Goal: Find specific page/section: Find specific page/section

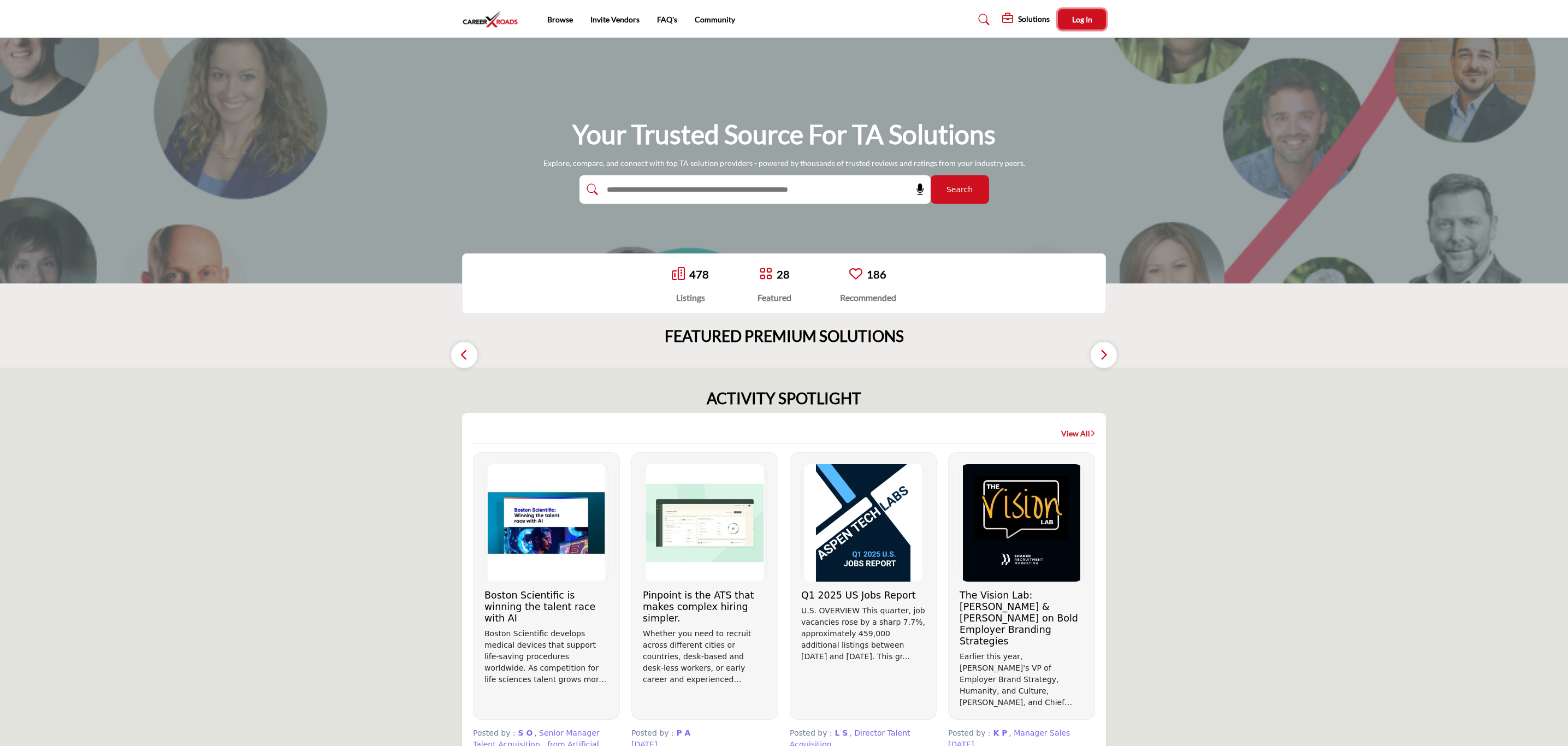
click at [1099, 18] on button "Log In" at bounding box center [1082, 19] width 48 height 20
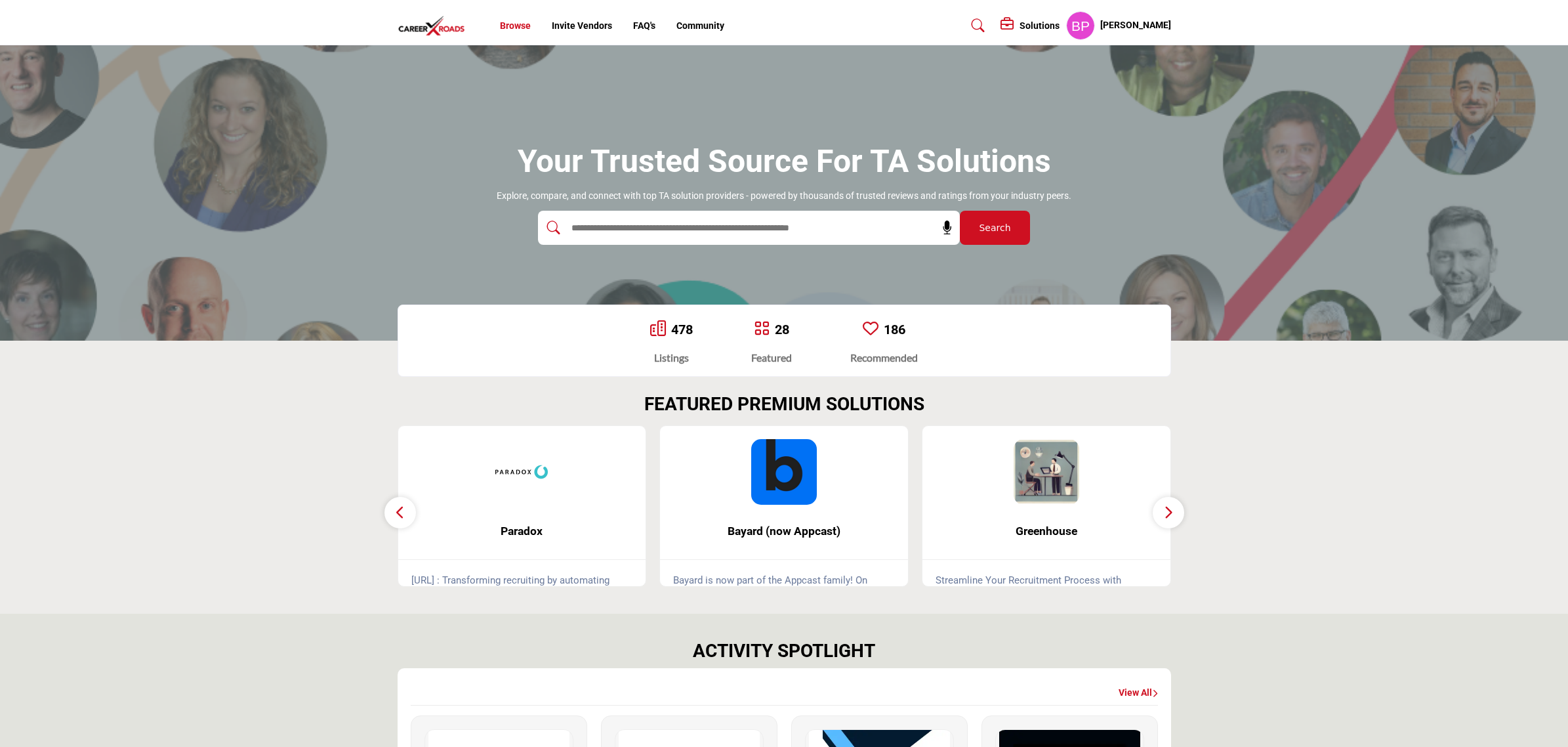
click at [512, 25] on link "Browse" at bounding box center [516, 26] width 31 height 10
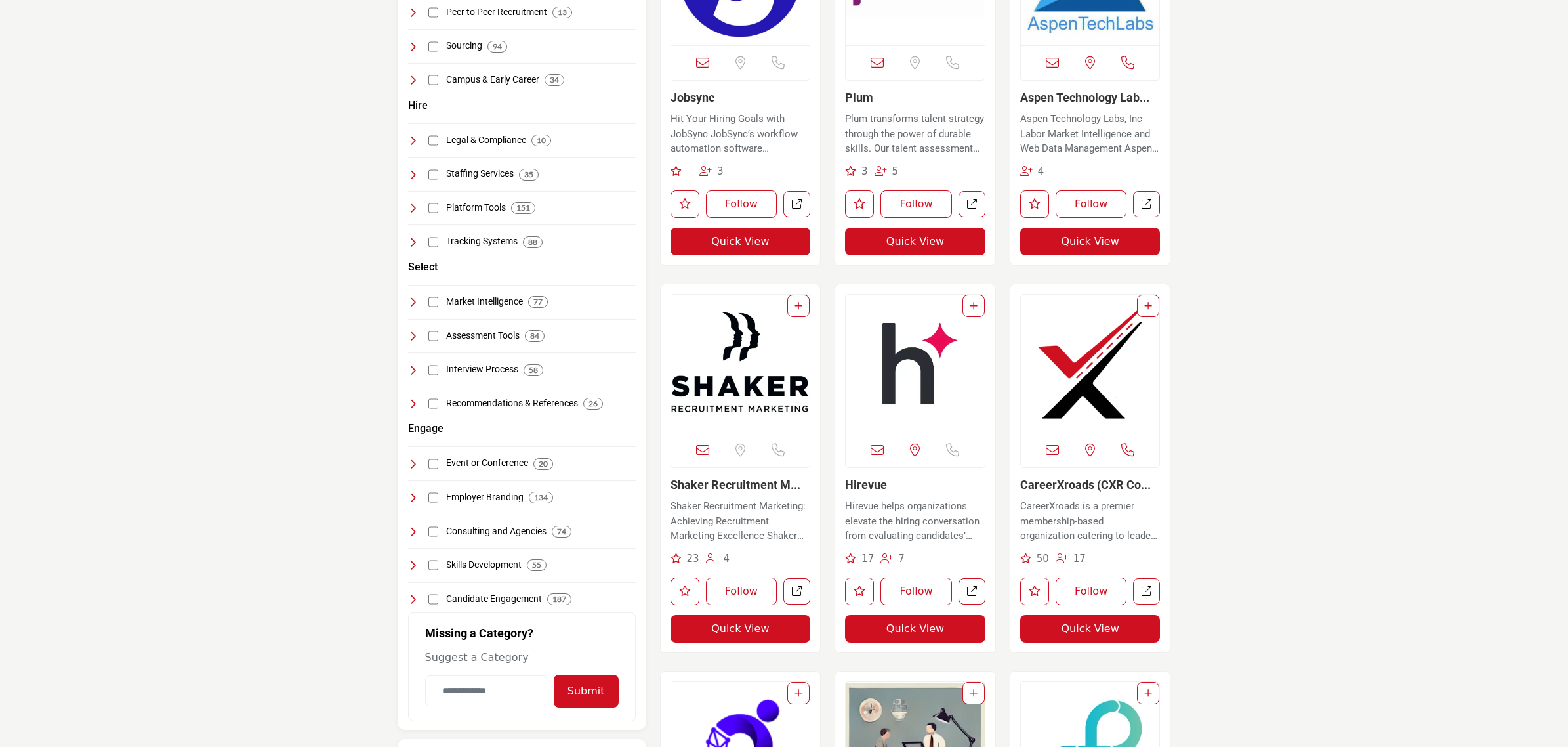
scroll to position [656, 0]
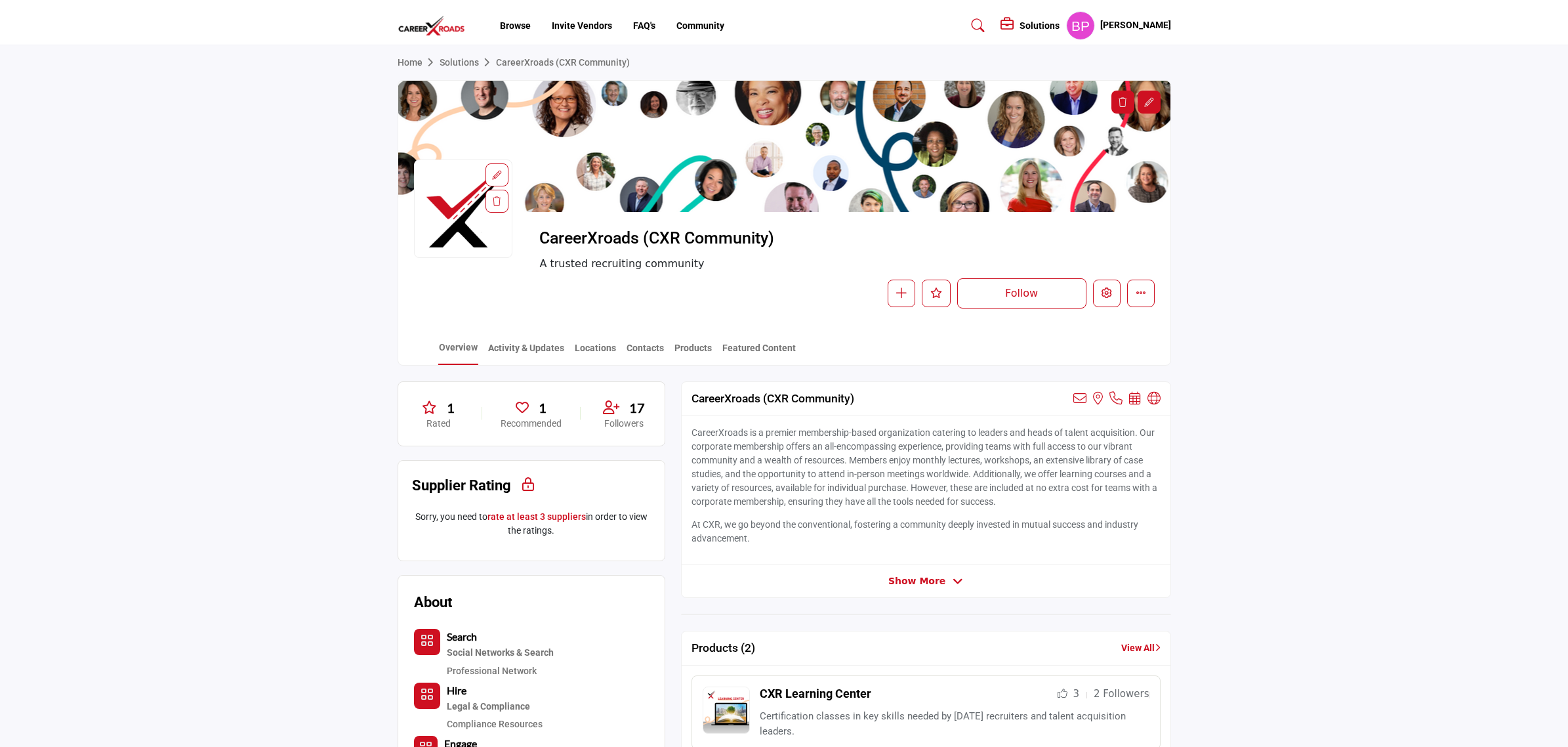
click at [929, 585] on span "Show More" at bounding box center [917, 581] width 57 height 14
click at [516, 351] on link "Activity & Updates" at bounding box center [527, 353] width 78 height 23
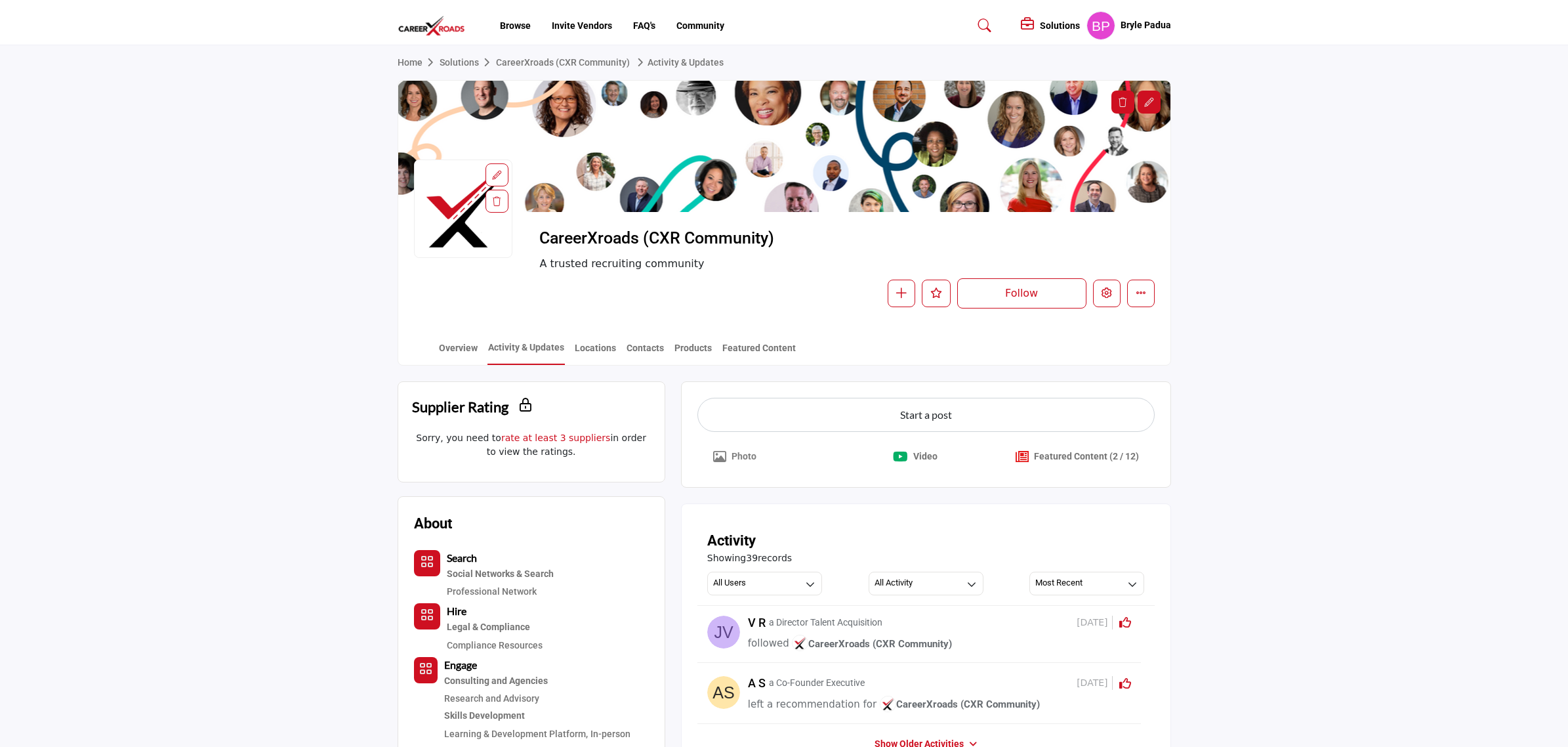
click at [733, 457] on p "Photo" at bounding box center [744, 457] width 25 height 14
click at [730, 454] on button "Photo" at bounding box center [735, 457] width 75 height 29
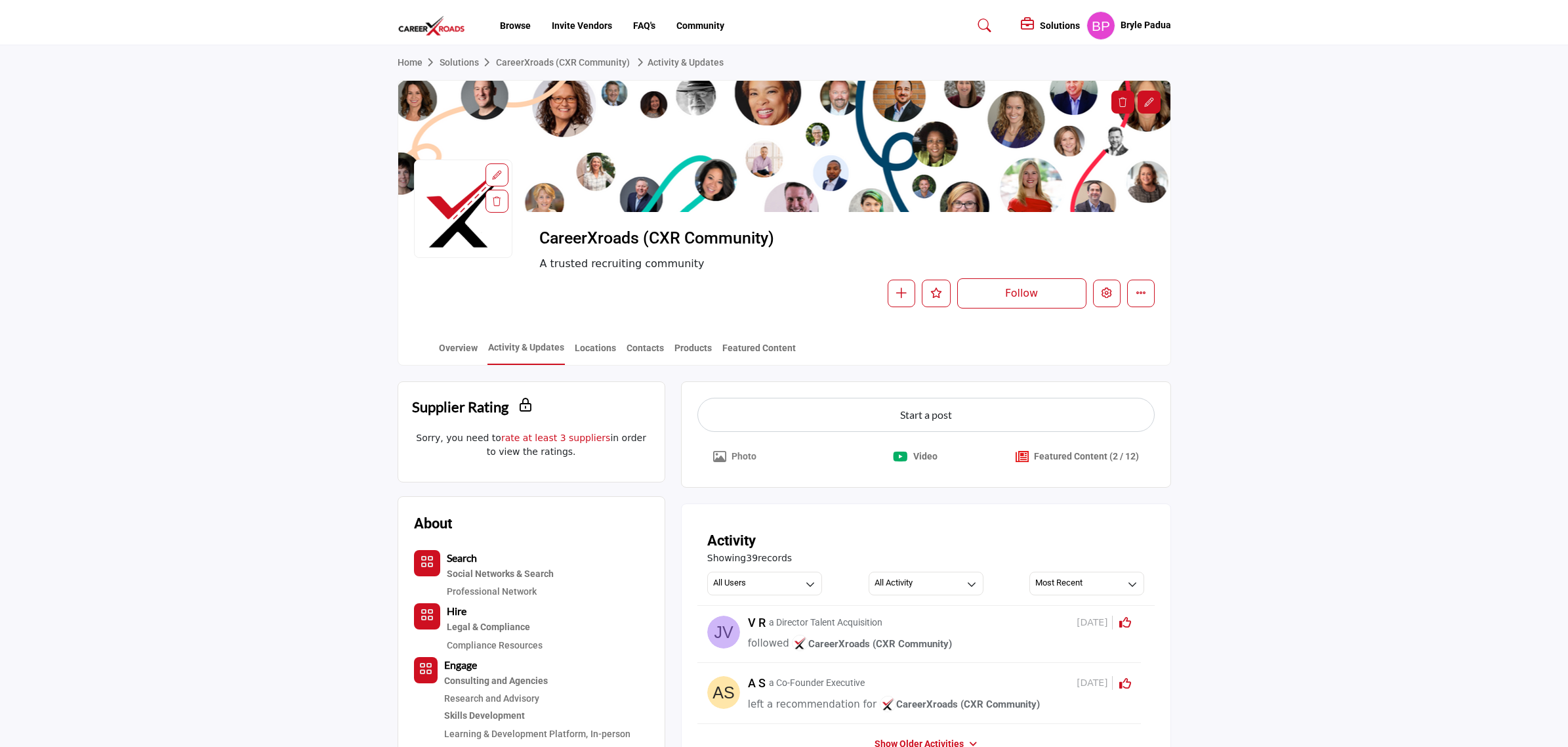
click at [730, 454] on button "Photo" at bounding box center [735, 457] width 75 height 29
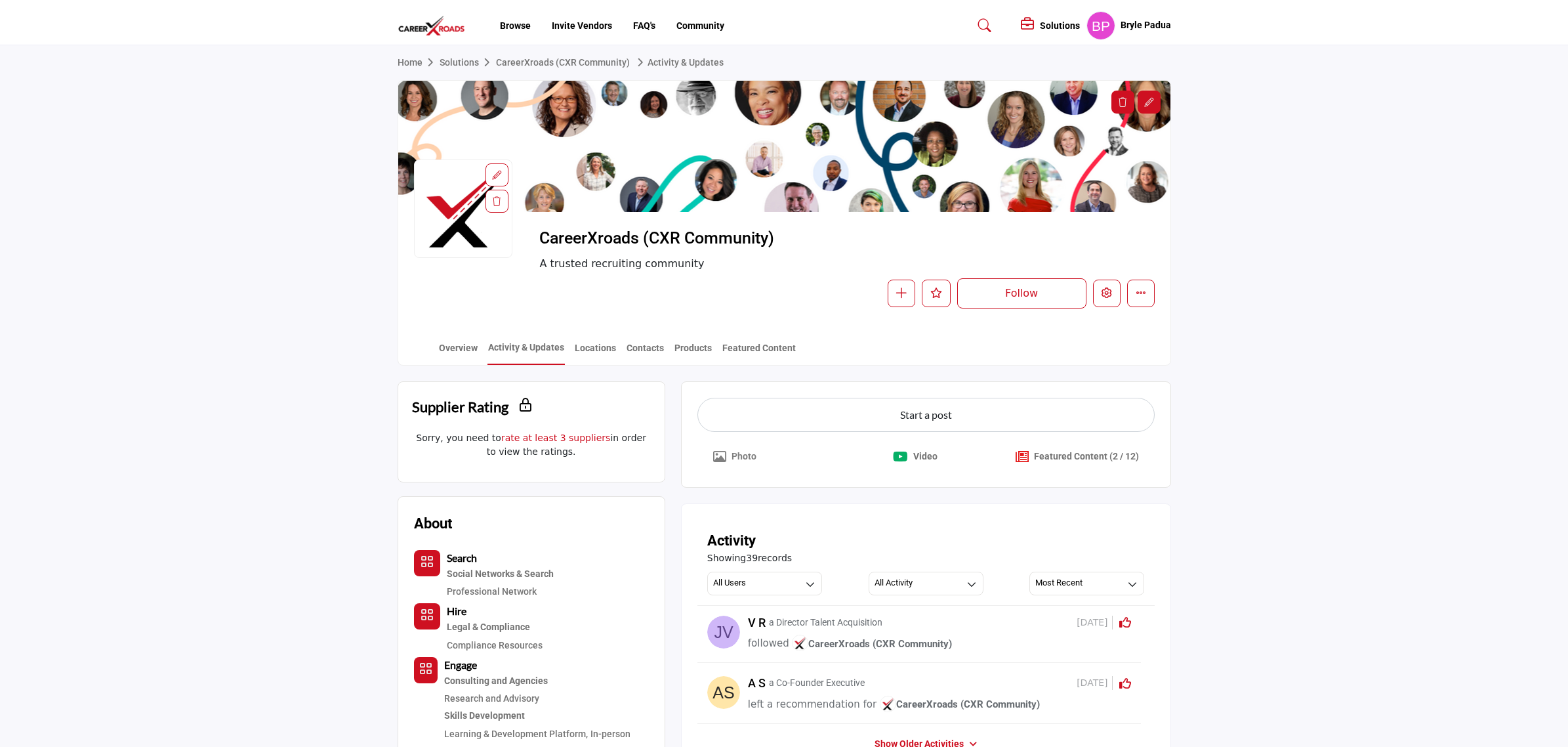
drag, startPoint x: 730, startPoint y: 454, endPoint x: 712, endPoint y: 464, distance: 20.6
click at [730, 455] on button "Photo" at bounding box center [735, 457] width 75 height 29
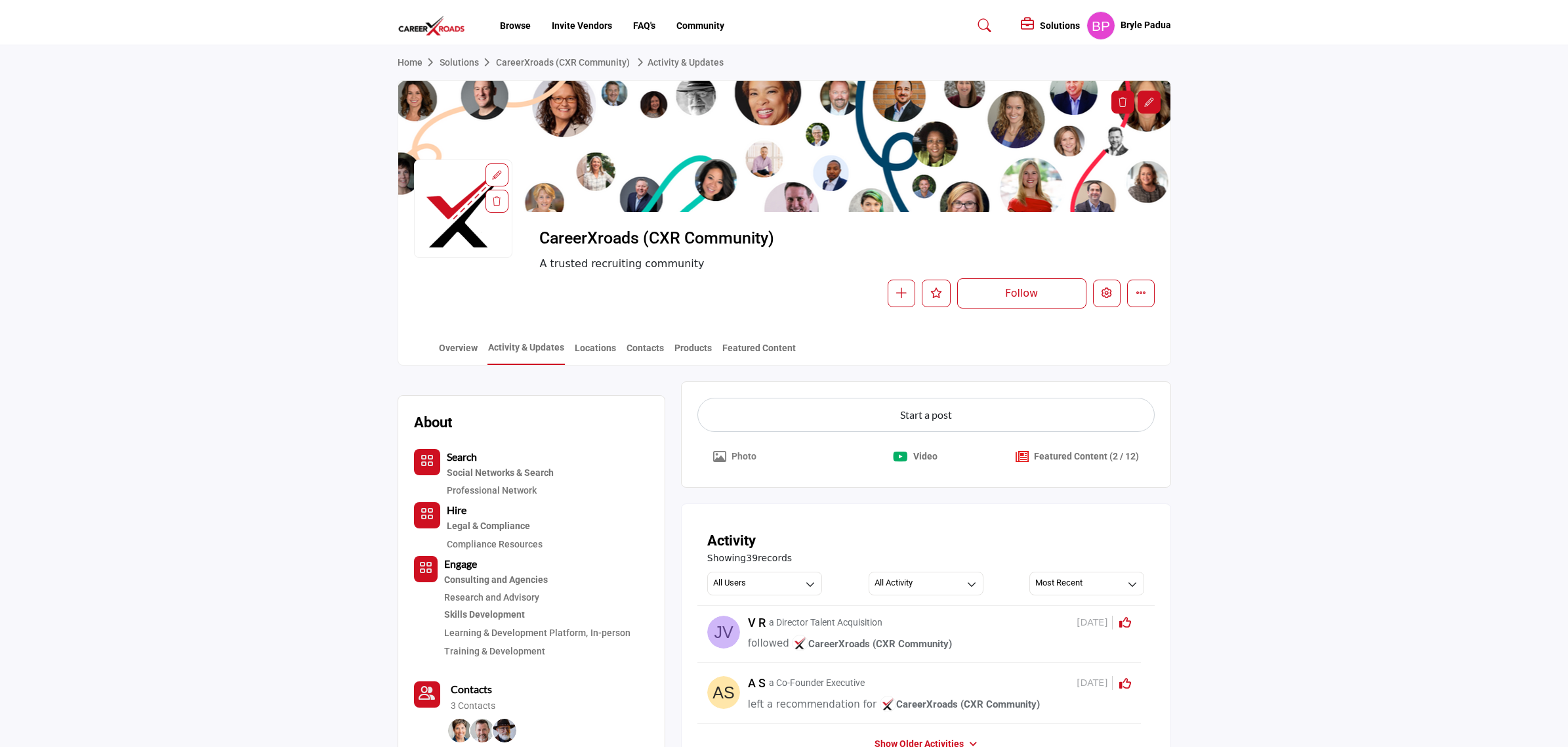
click at [736, 461] on p "Photo" at bounding box center [744, 457] width 25 height 14
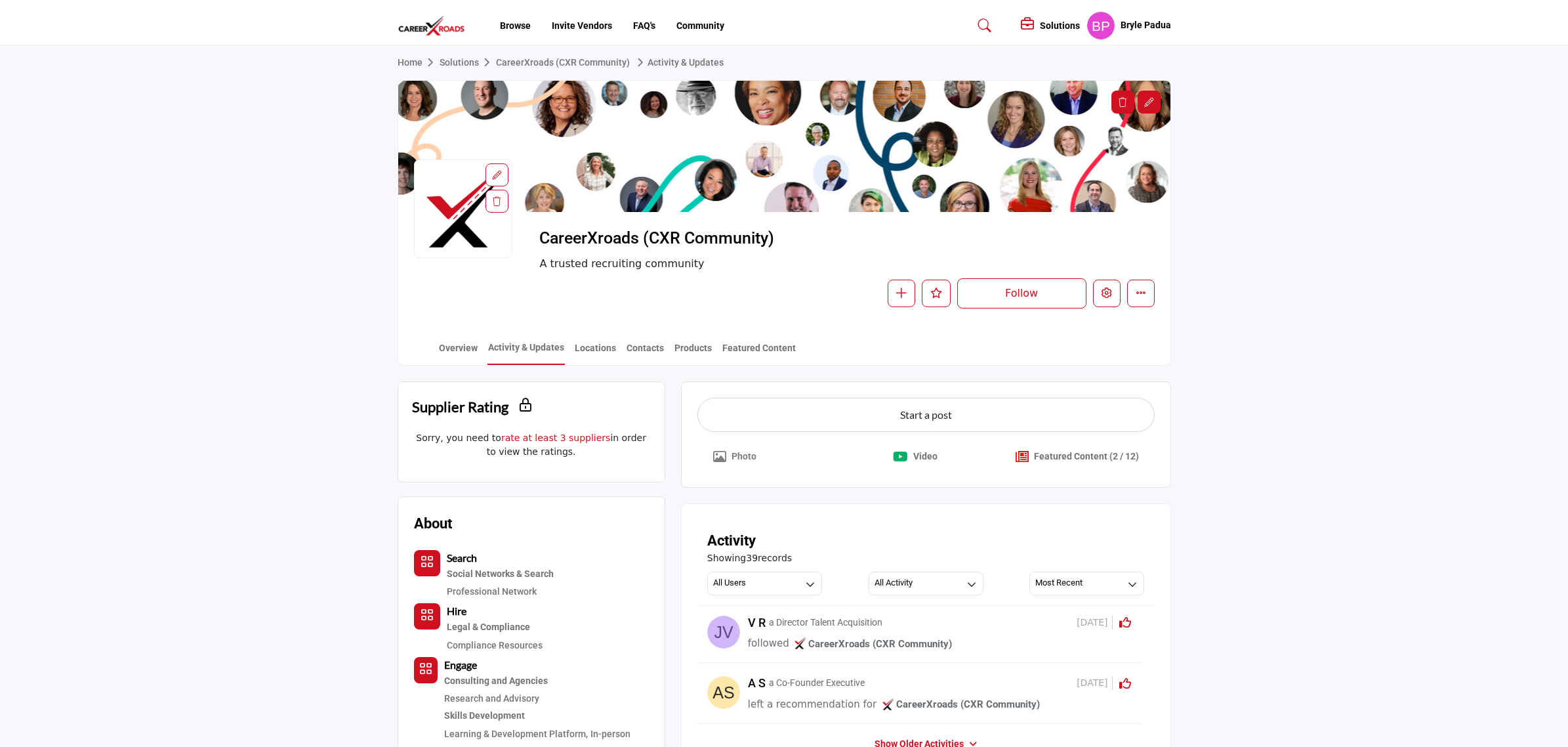
click at [736, 461] on p "Photo" at bounding box center [744, 457] width 25 height 14
click at [723, 457] on icon "Upgrade plan to upload images/graphics." at bounding box center [720, 457] width 13 height 13
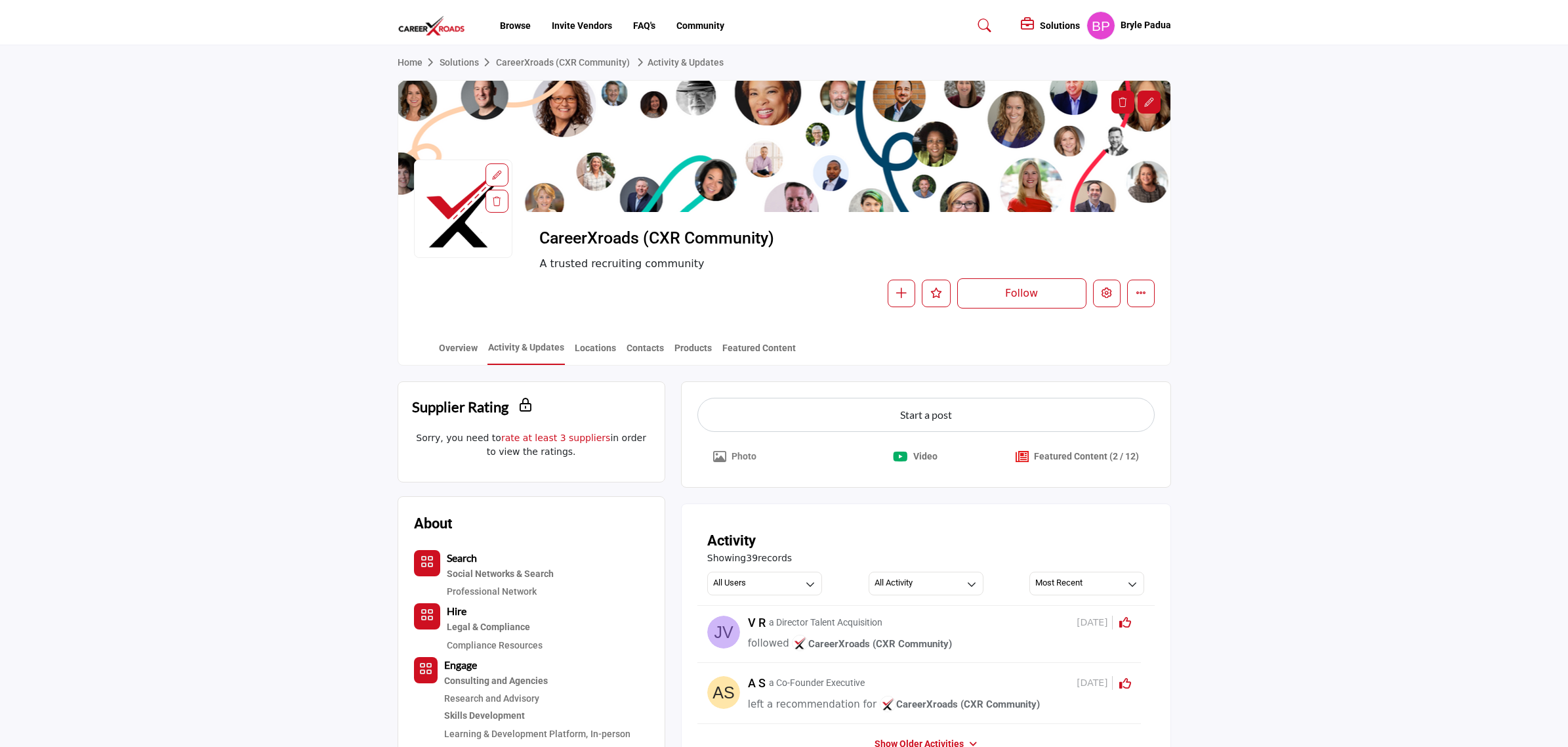
click at [723, 457] on icon "Upgrade plan to upload images/graphics." at bounding box center [720, 457] width 13 height 13
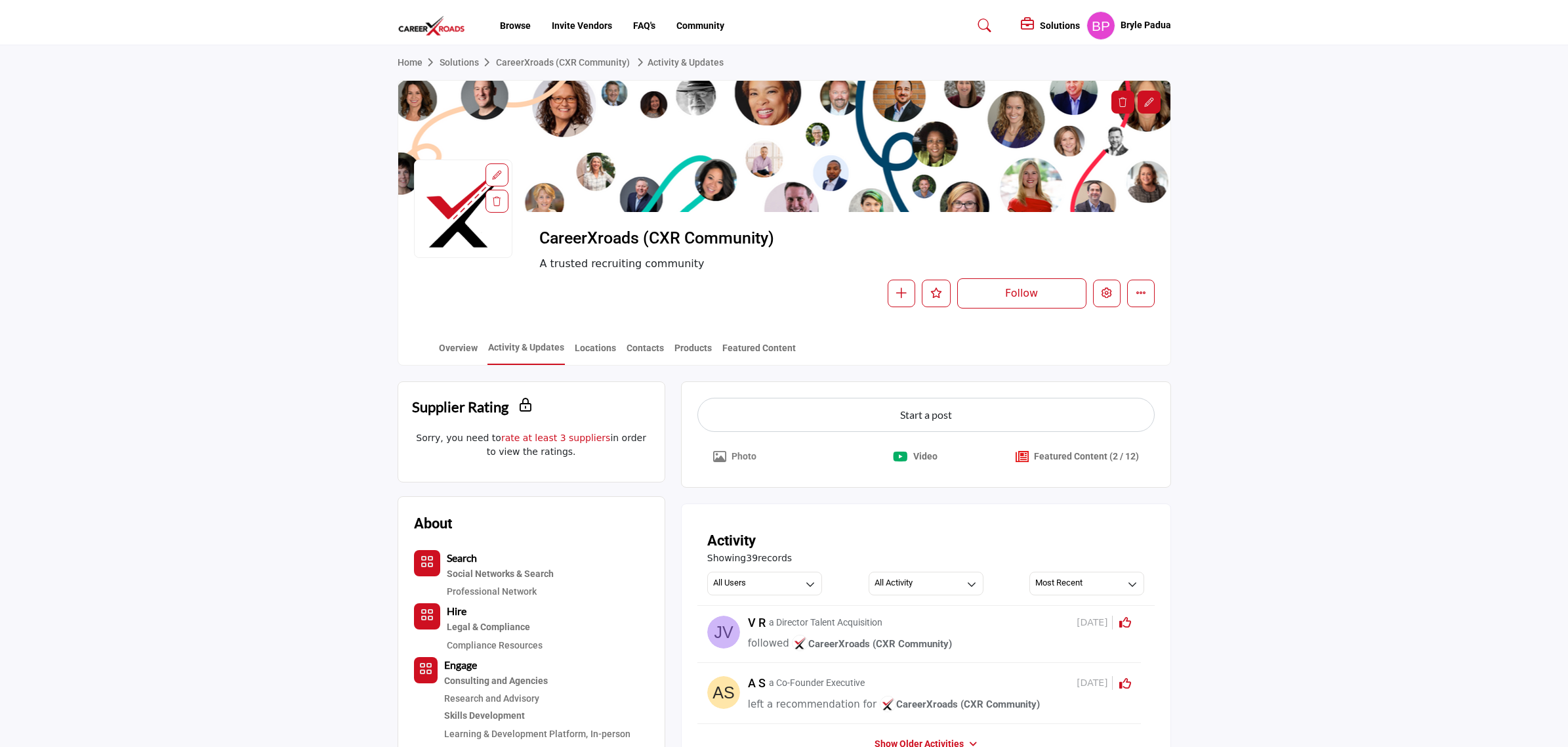
click at [723, 457] on icon "Upgrade plan to upload images/graphics." at bounding box center [720, 457] width 13 height 13
click at [733, 457] on p "Photo" at bounding box center [744, 457] width 25 height 14
click at [732, 451] on p "Photo" at bounding box center [744, 457] width 25 height 14
click at [1121, 20] on h5 "Bryle Padua" at bounding box center [1146, 26] width 50 height 13
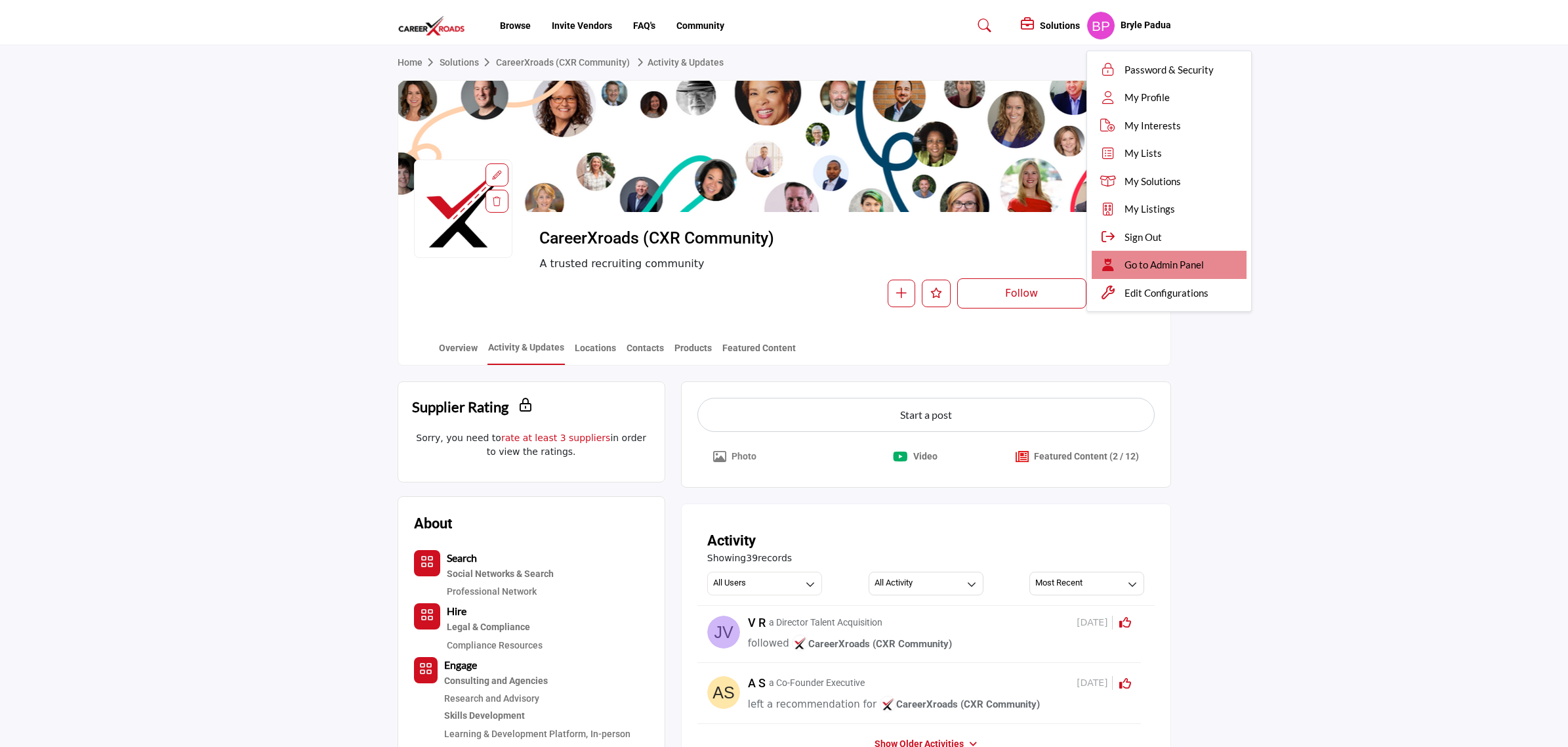
click at [1173, 267] on span "Go to Admin Panel" at bounding box center [1164, 265] width 80 height 15
